Goal: Entertainment & Leisure: Consume media (video, audio)

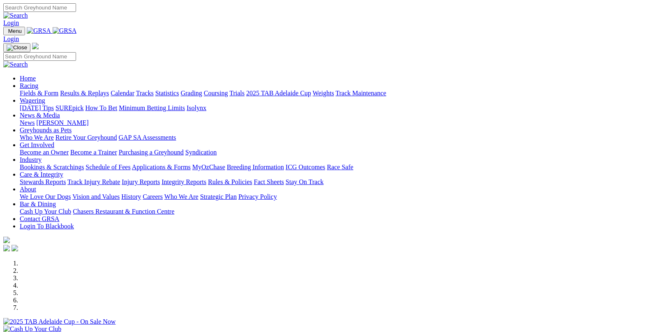
click at [105, 90] on link "Results & Replays" at bounding box center [84, 93] width 49 height 7
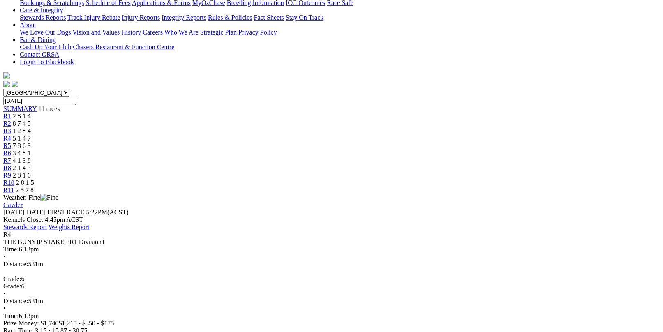
scroll to position [205, 0]
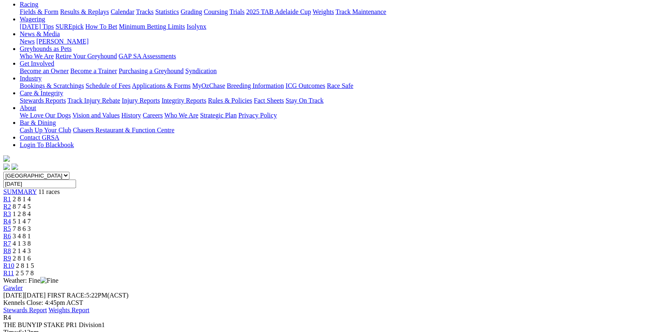
scroll to position [82, 0]
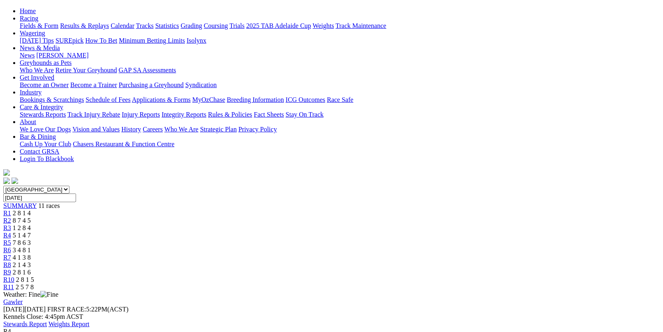
click at [31, 239] on span "7 8 6 3" at bounding box center [22, 242] width 18 height 7
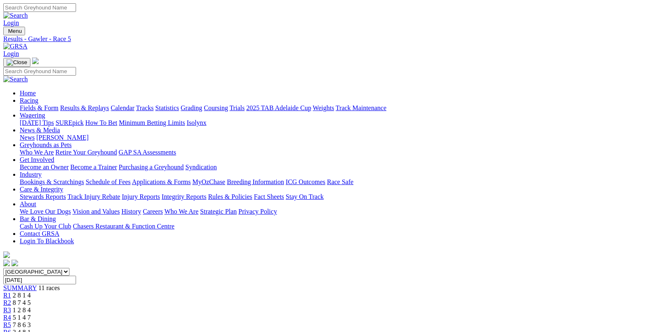
scroll to position [199, 0]
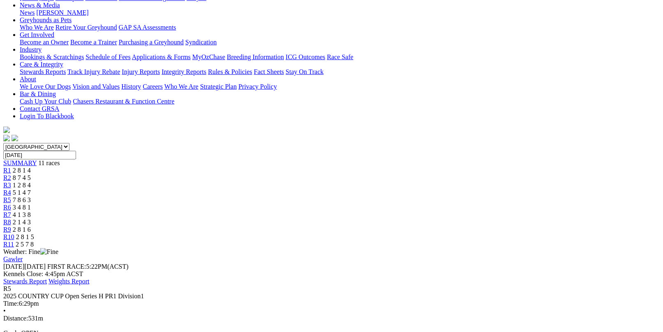
scroll to position [117, 0]
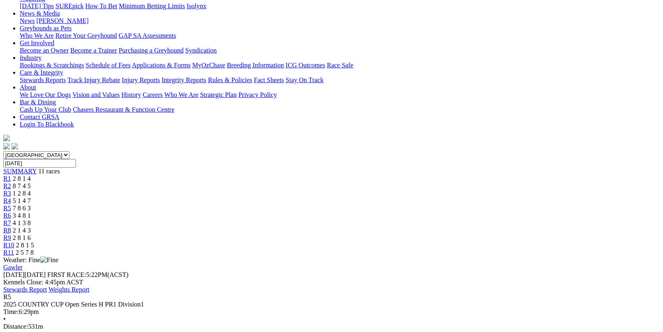
click at [31, 212] on span "3 4 8 1" at bounding box center [22, 215] width 18 height 7
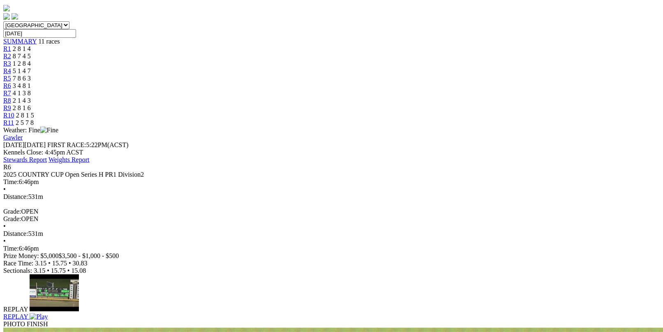
scroll to position [164, 0]
